Goal: Check status

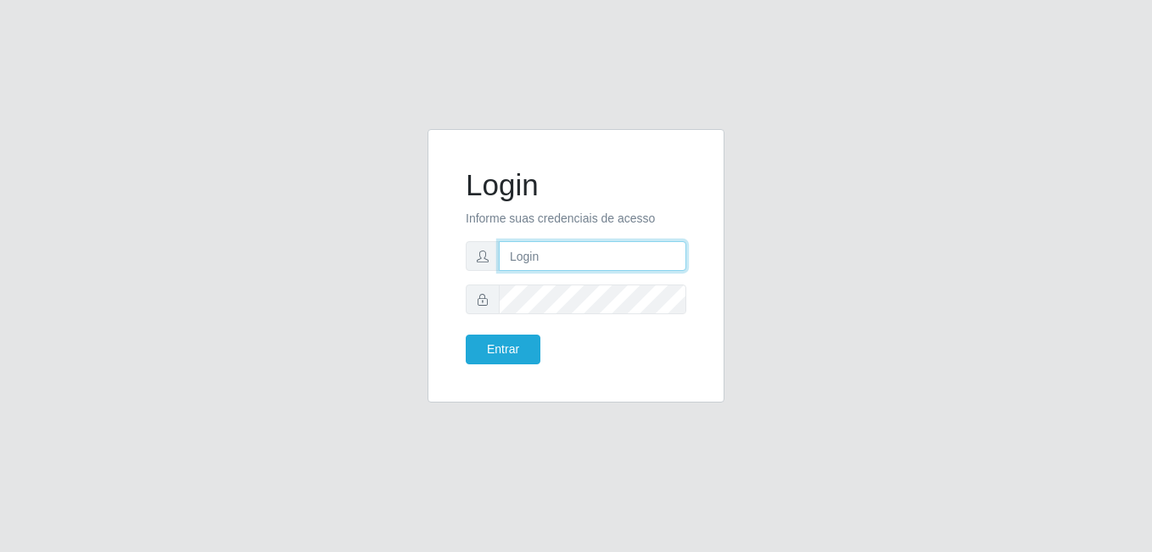
type input "samarab8@iwof"
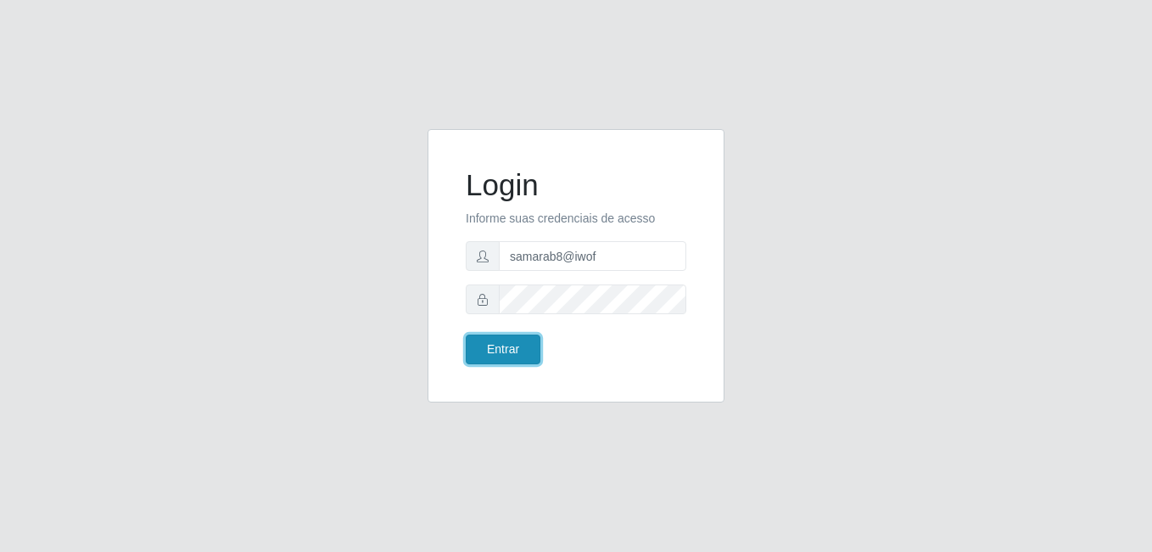
drag, startPoint x: 0, startPoint y: 0, endPoint x: 517, endPoint y: 350, distance: 624.4
click at [518, 350] on button "Entrar" at bounding box center [503, 349] width 75 height 30
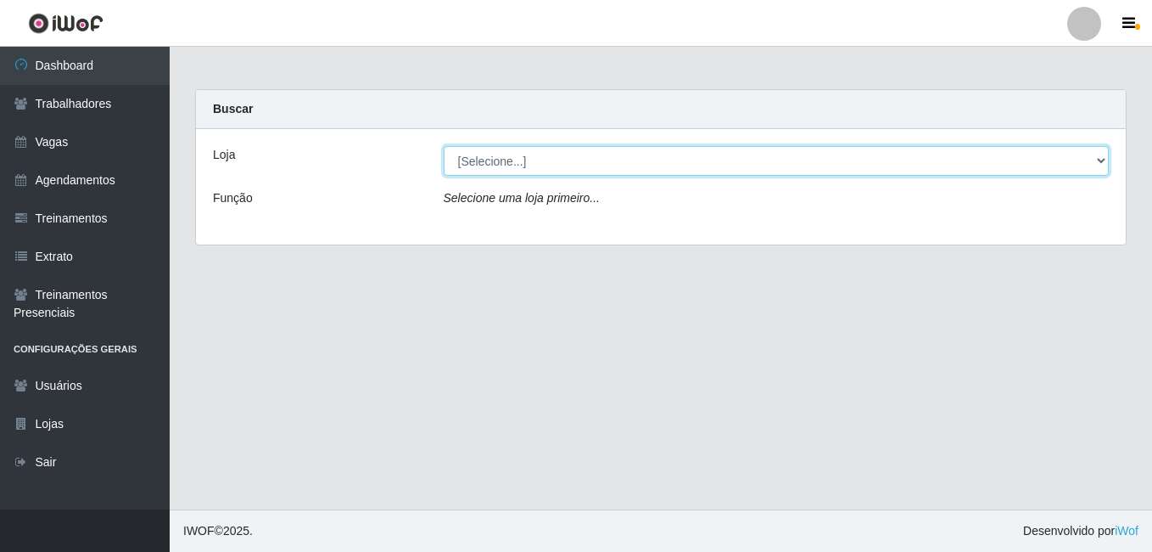
click at [930, 165] on select "[Selecione...] Bemais Supermercados - B8 [PERSON_NAME]" at bounding box center [777, 161] width 666 height 30
select select "413"
click at [444, 146] on select "[Selecione...] Bemais Supermercados - B8 [PERSON_NAME]" at bounding box center [777, 161] width 666 height 30
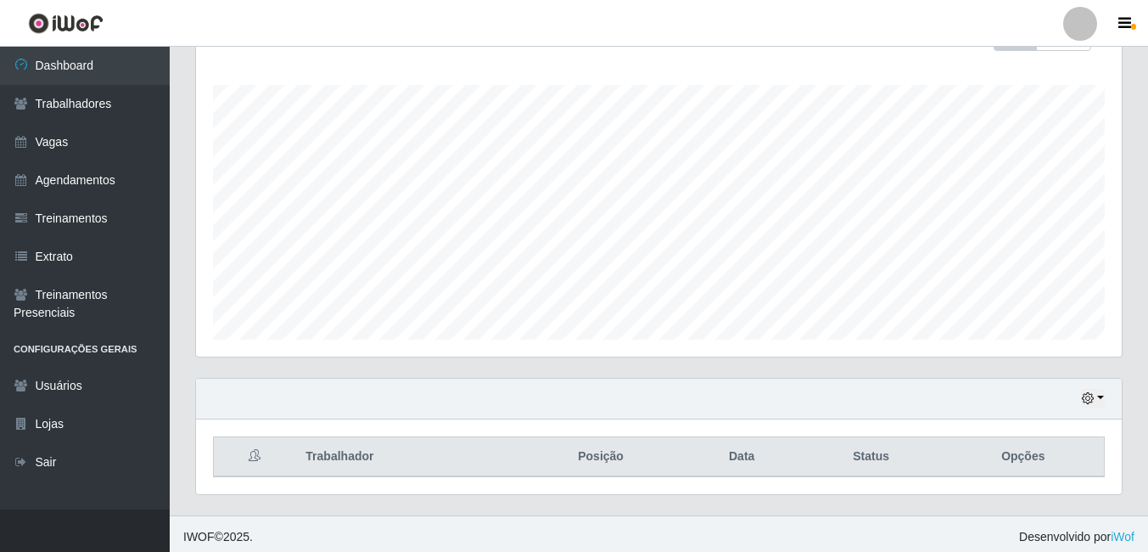
scroll to position [273, 0]
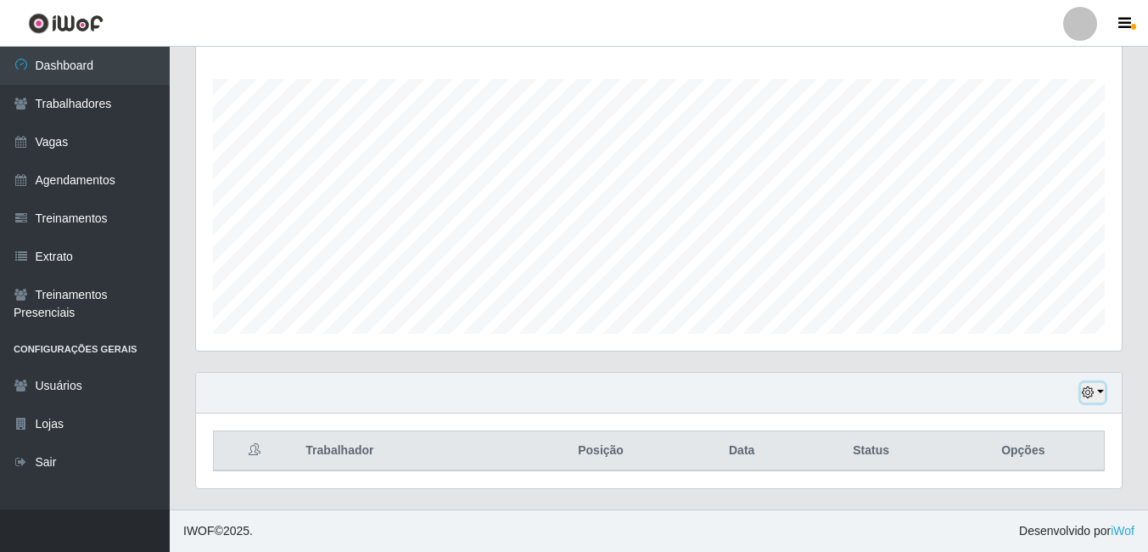
click at [1104, 393] on button "button" at bounding box center [1093, 393] width 24 height 20
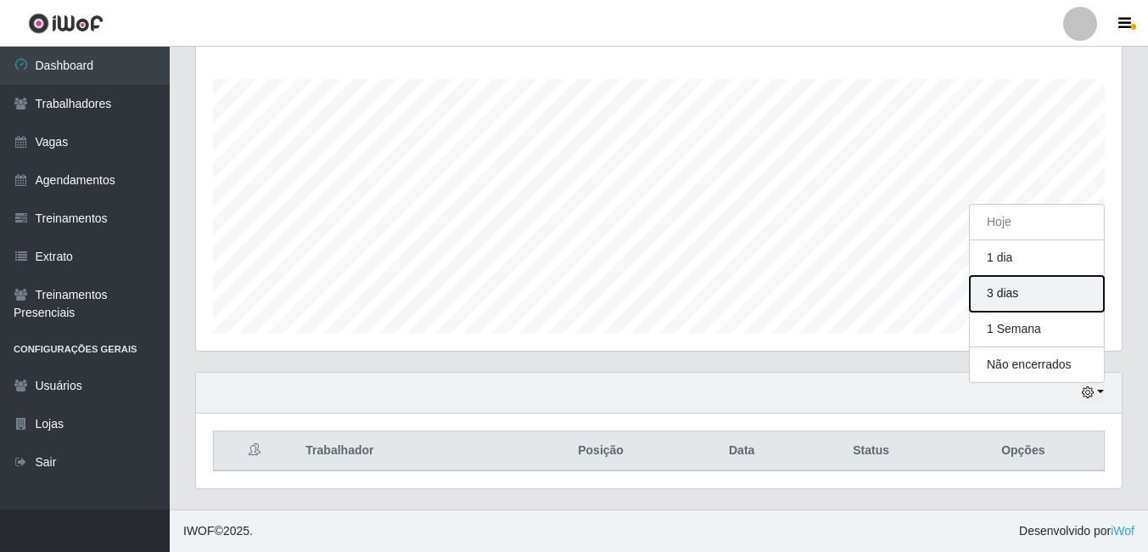
click at [1025, 293] on button "3 dias" at bounding box center [1037, 294] width 134 height 36
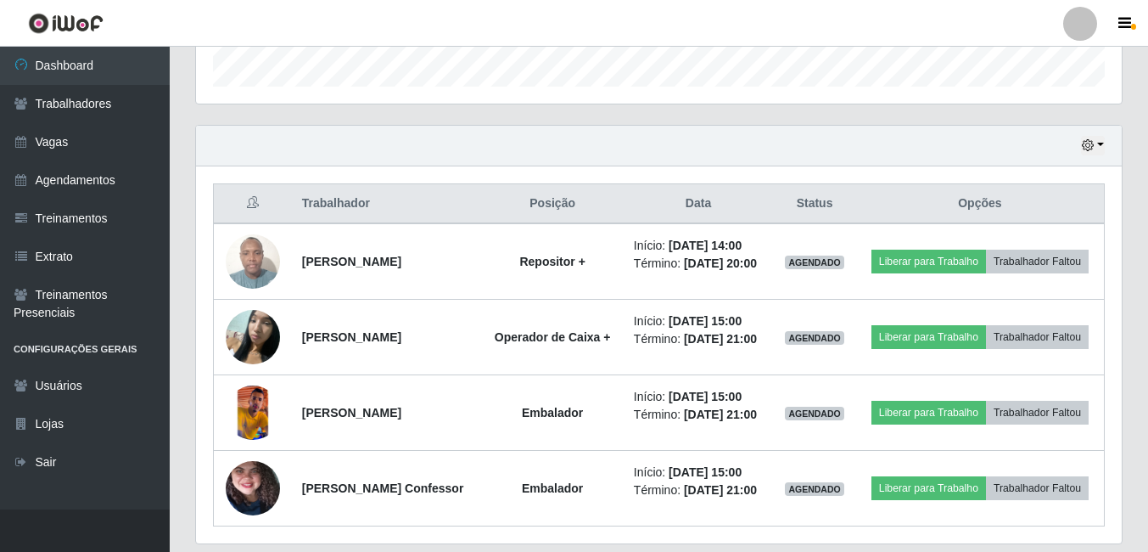
scroll to position [490, 0]
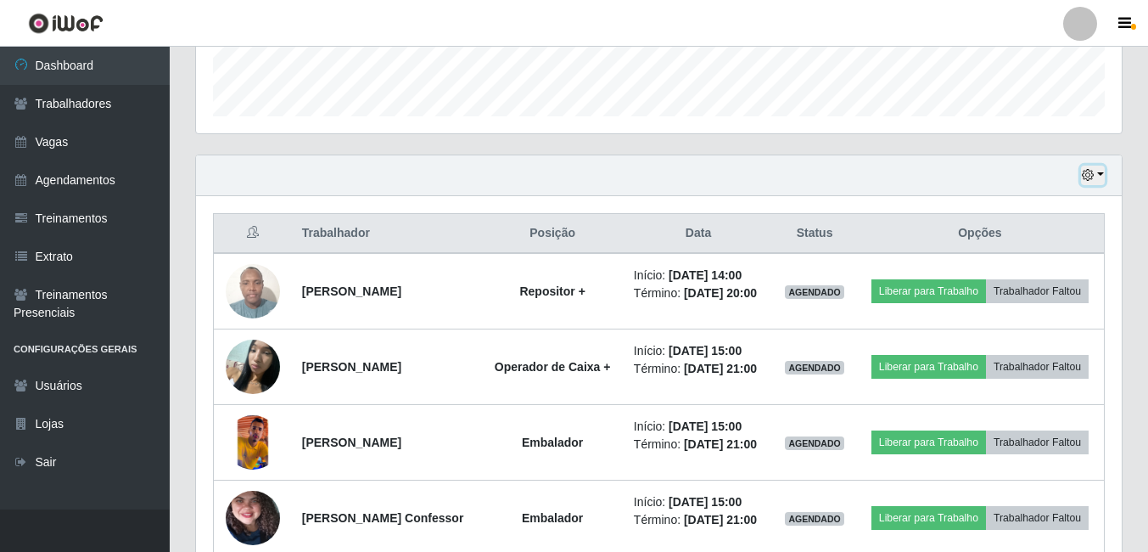
click at [1096, 173] on button "button" at bounding box center [1093, 175] width 24 height 20
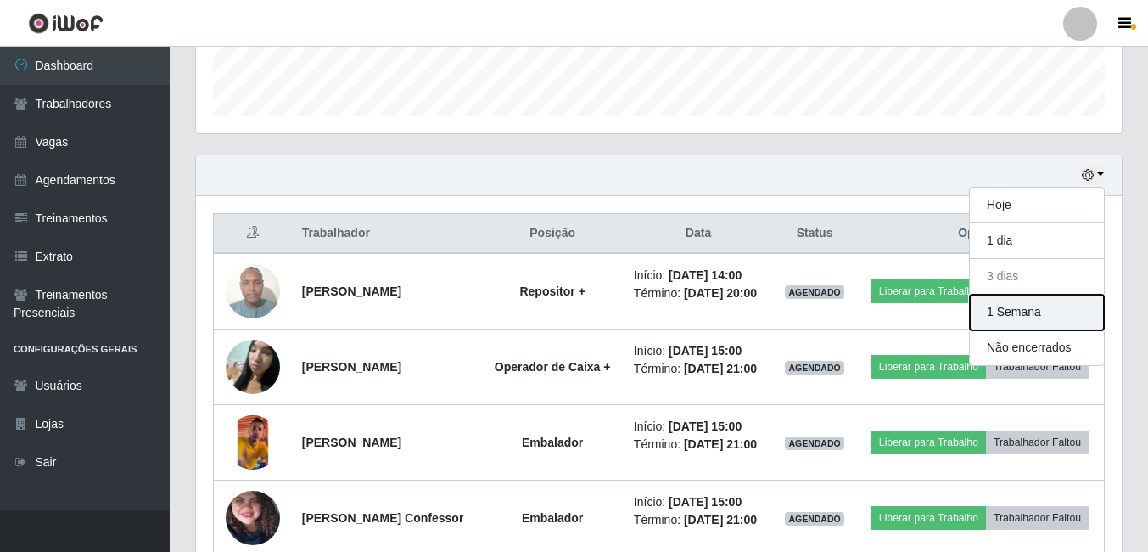
click at [1001, 314] on button "1 Semana" at bounding box center [1037, 312] width 134 height 36
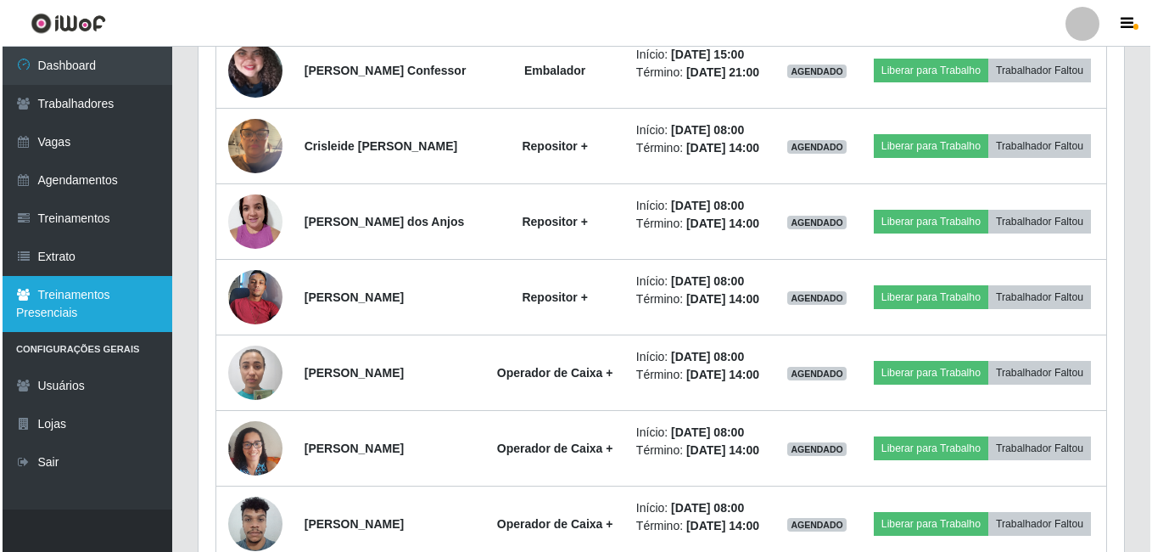
scroll to position [908, 0]
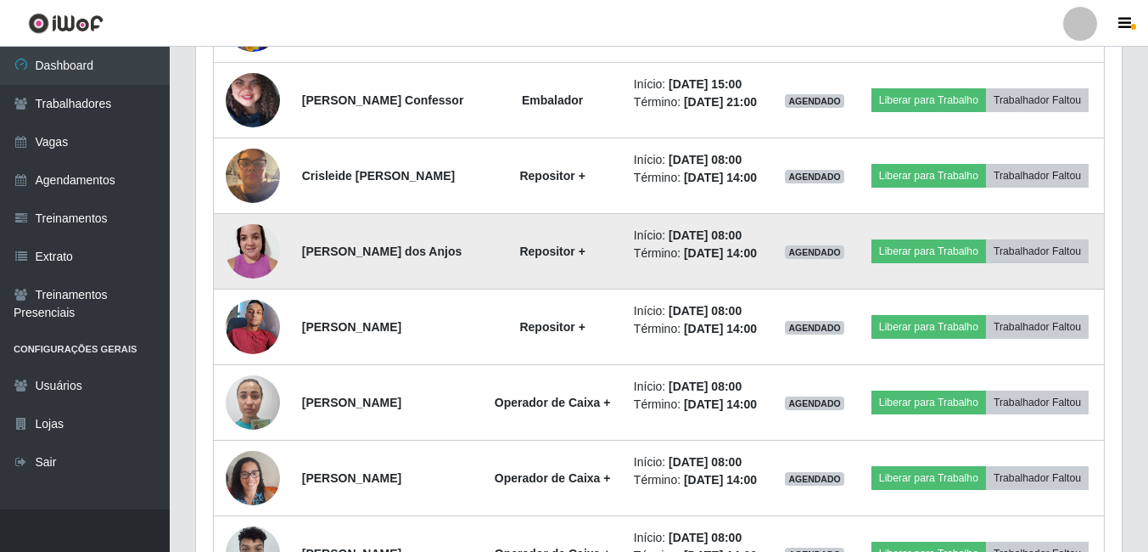
click at [255, 287] on img at bounding box center [253, 251] width 54 height 72
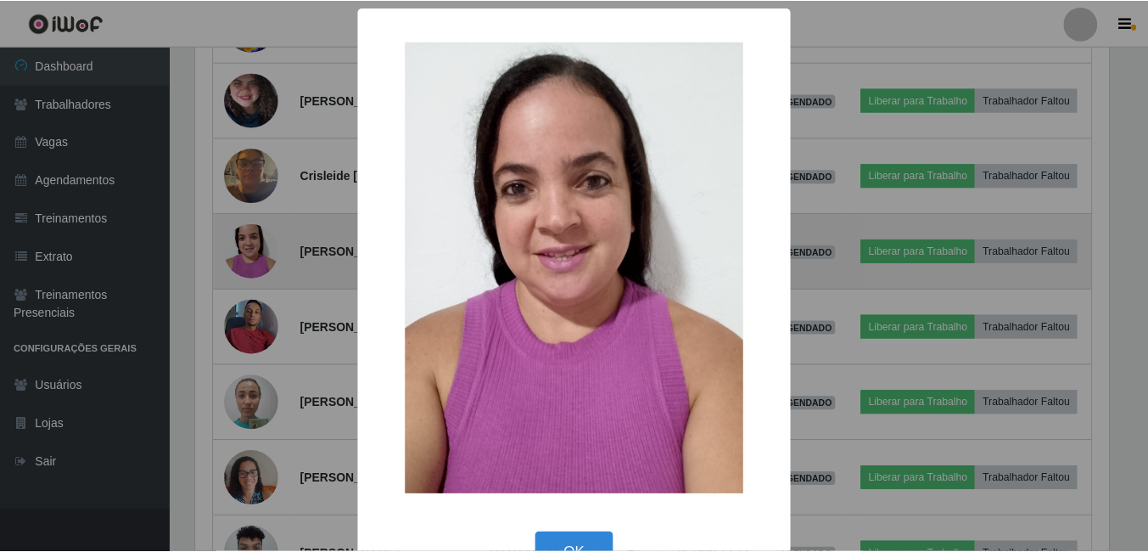
scroll to position [352, 917]
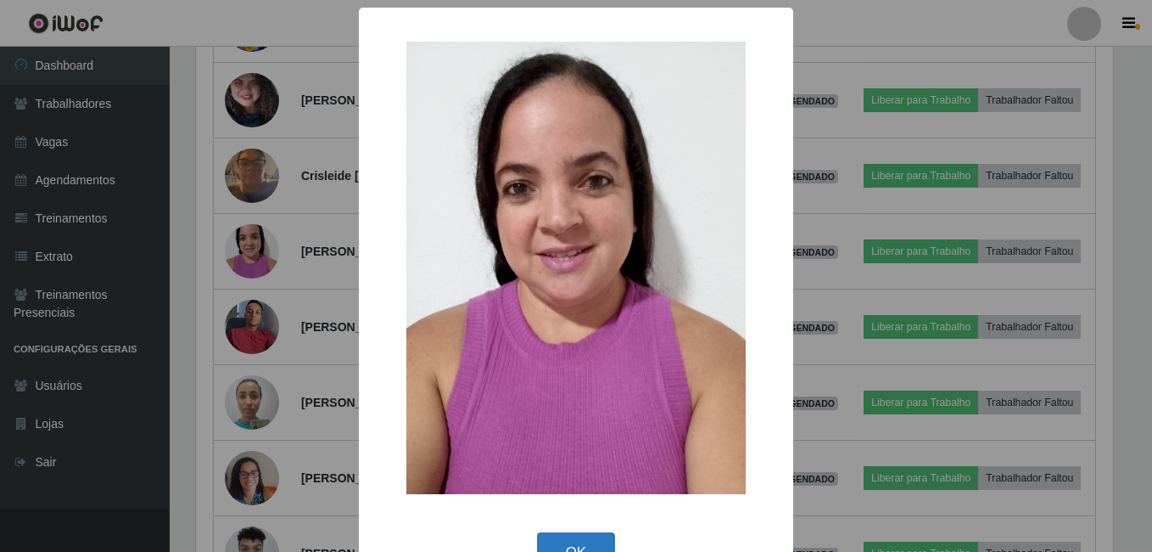
click at [558, 541] on button "OK" at bounding box center [576, 552] width 79 height 40
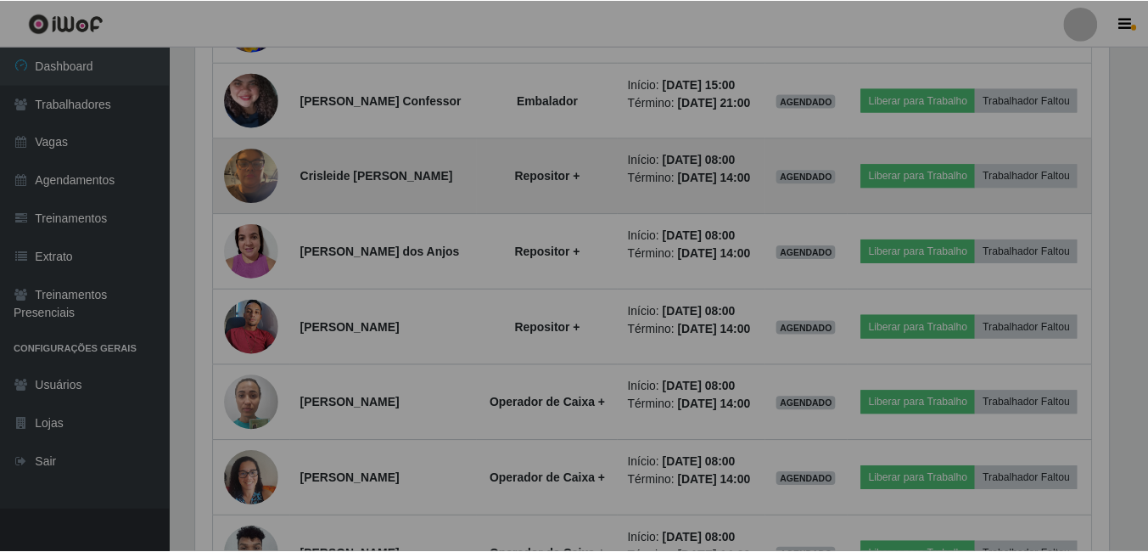
scroll to position [352, 926]
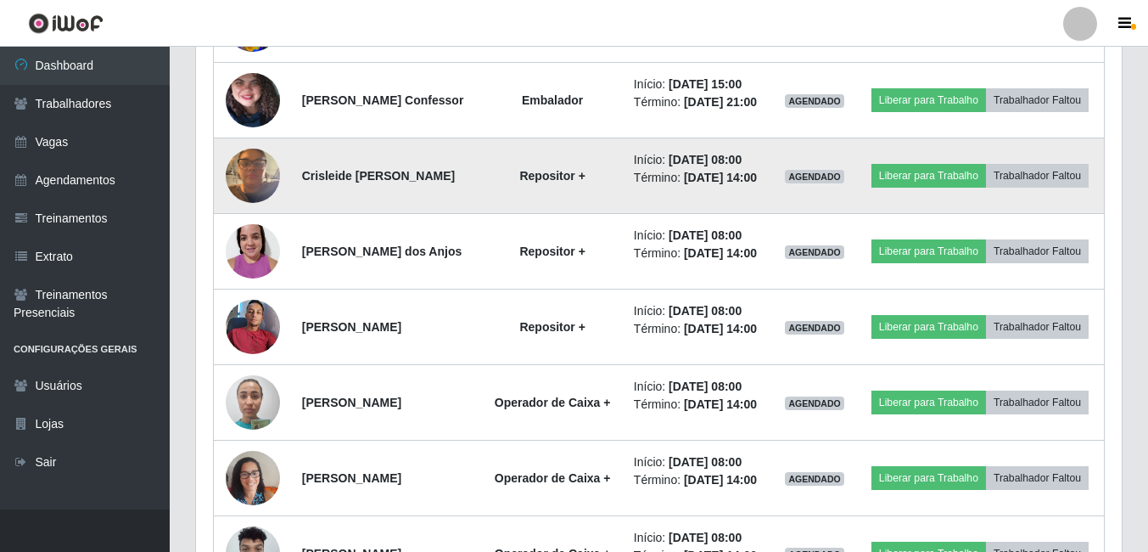
click at [238, 211] on img at bounding box center [253, 175] width 54 height 72
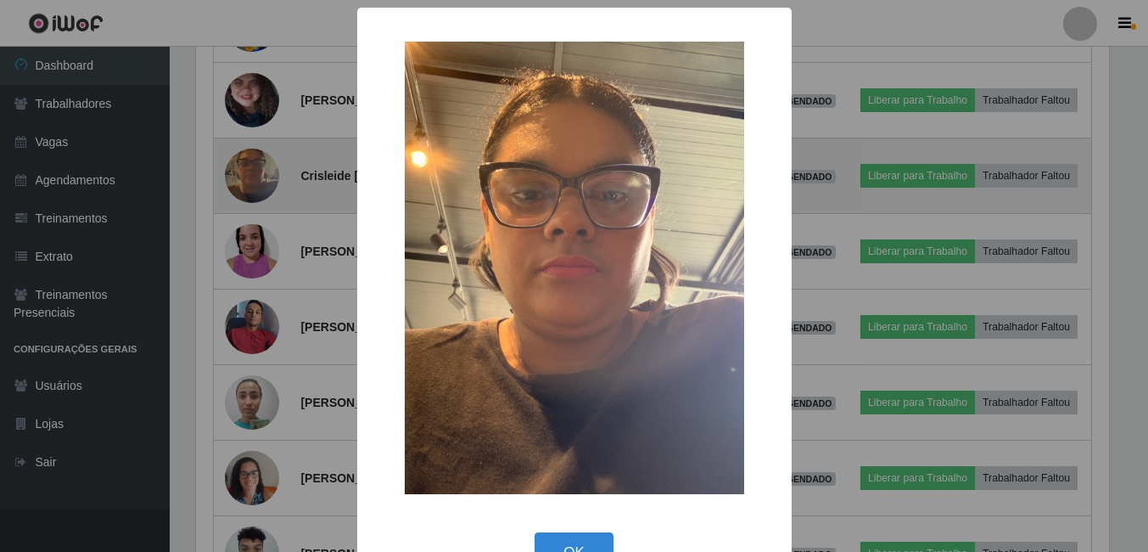
scroll to position [352, 917]
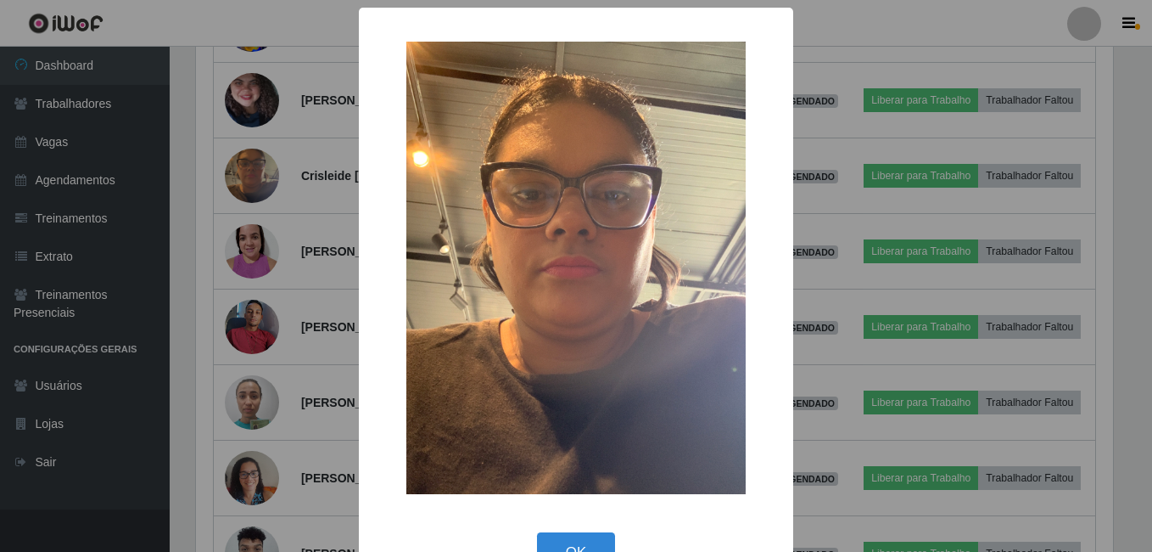
click at [554, 541] on button "OK" at bounding box center [576, 552] width 79 height 40
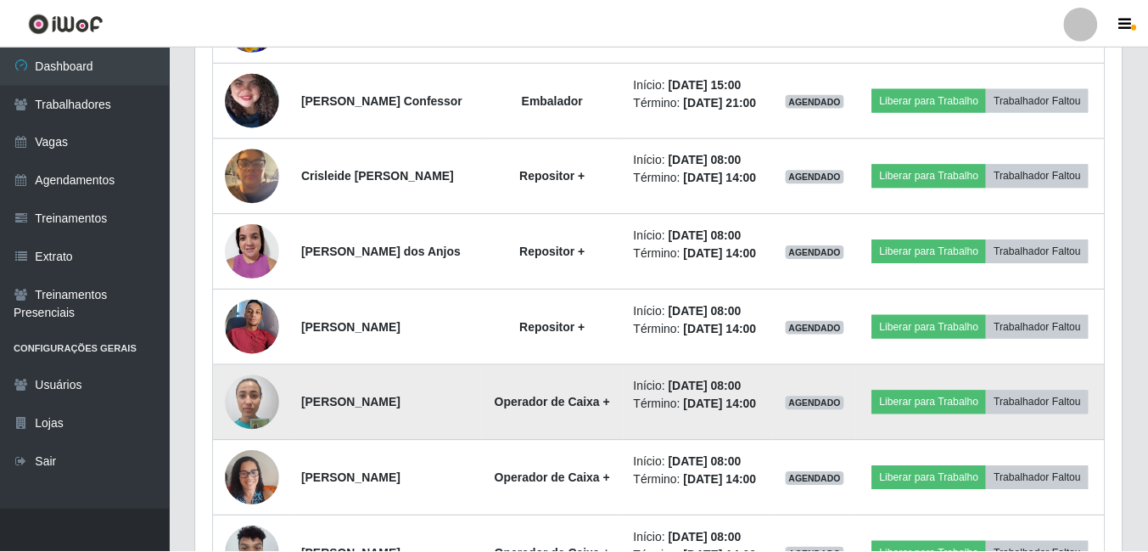
scroll to position [352, 926]
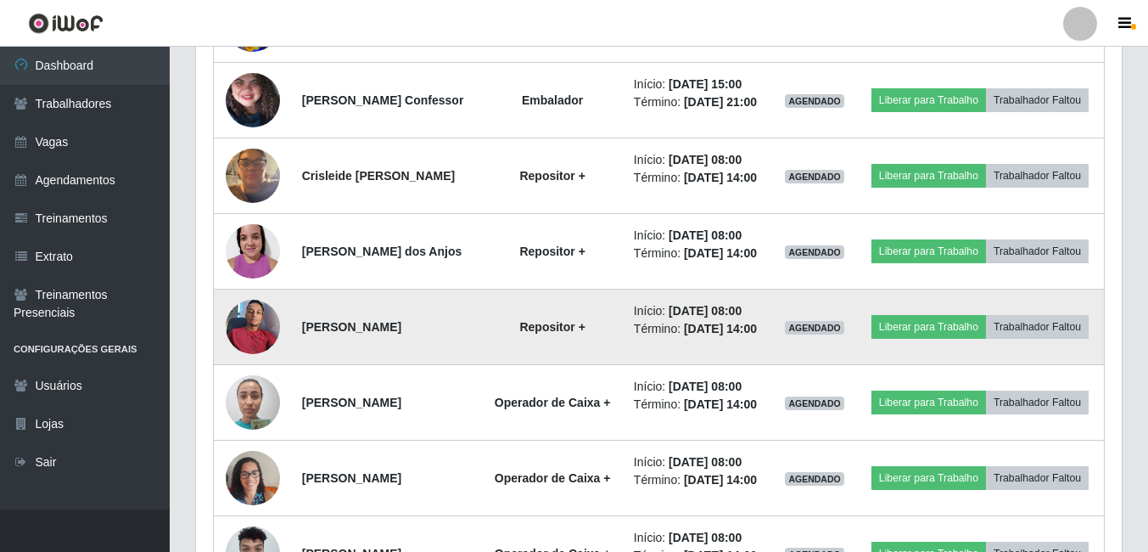
click at [259, 362] on img at bounding box center [253, 326] width 54 height 72
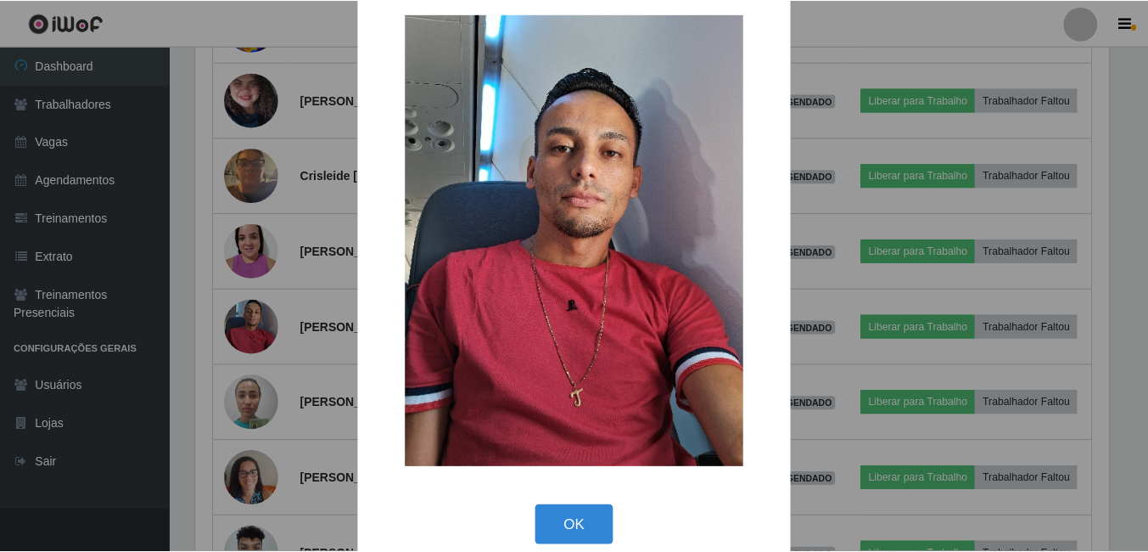
scroll to position [49, 0]
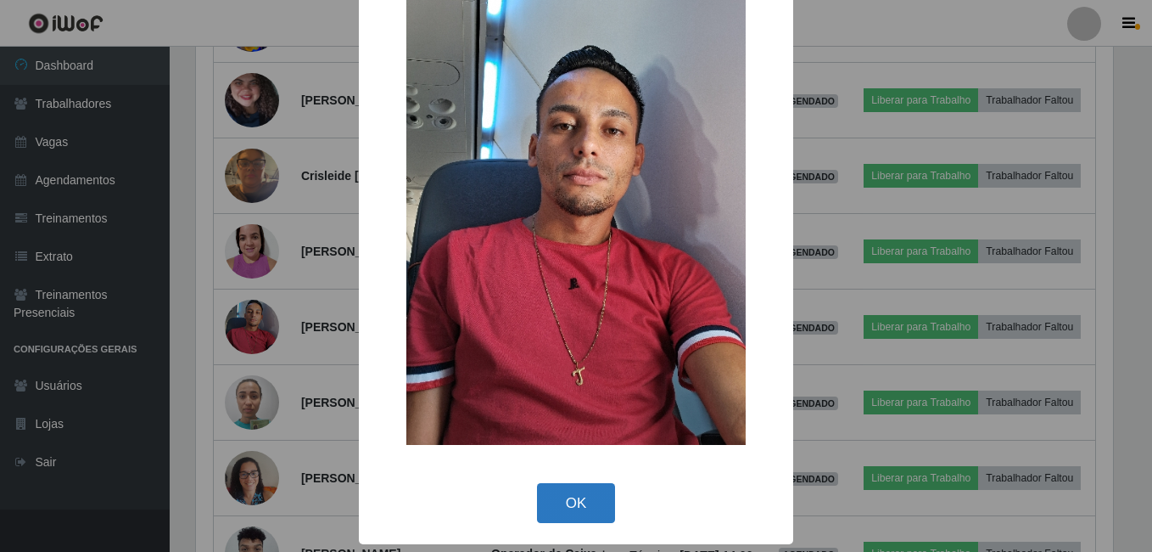
click at [563, 498] on button "OK" at bounding box center [576, 503] width 79 height 40
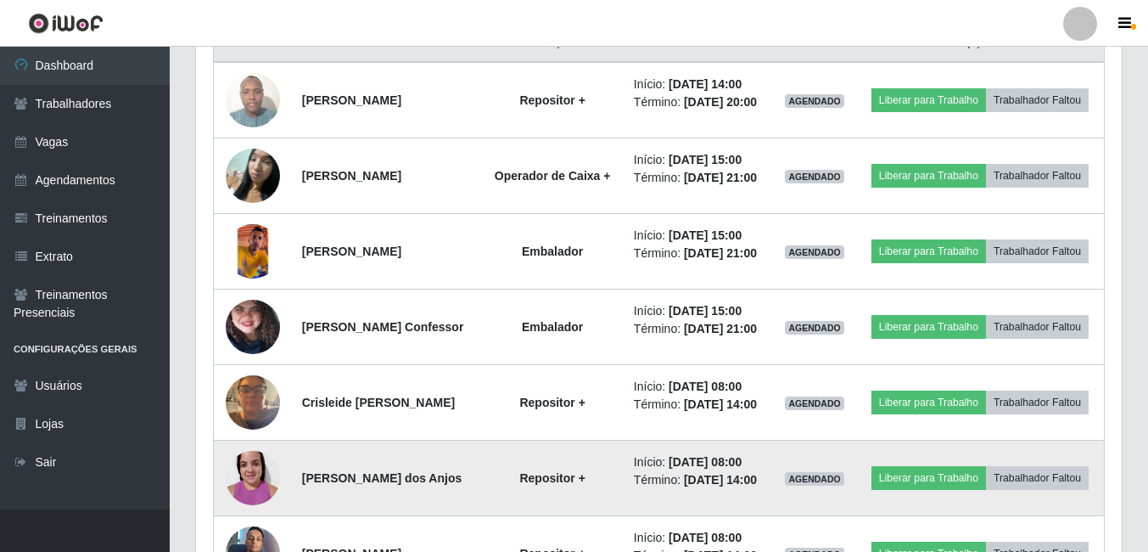
scroll to position [653, 0]
